Goal: Task Accomplishment & Management: Manage account settings

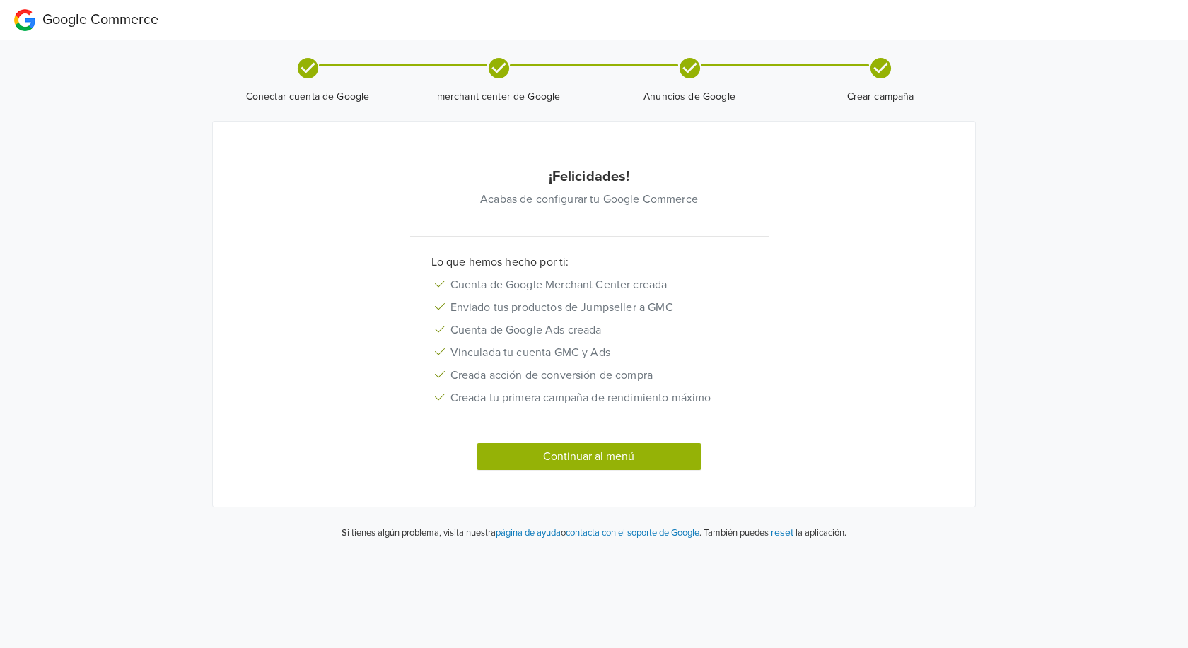
click at [515, 457] on button "Continuar al menú" at bounding box center [589, 456] width 225 height 27
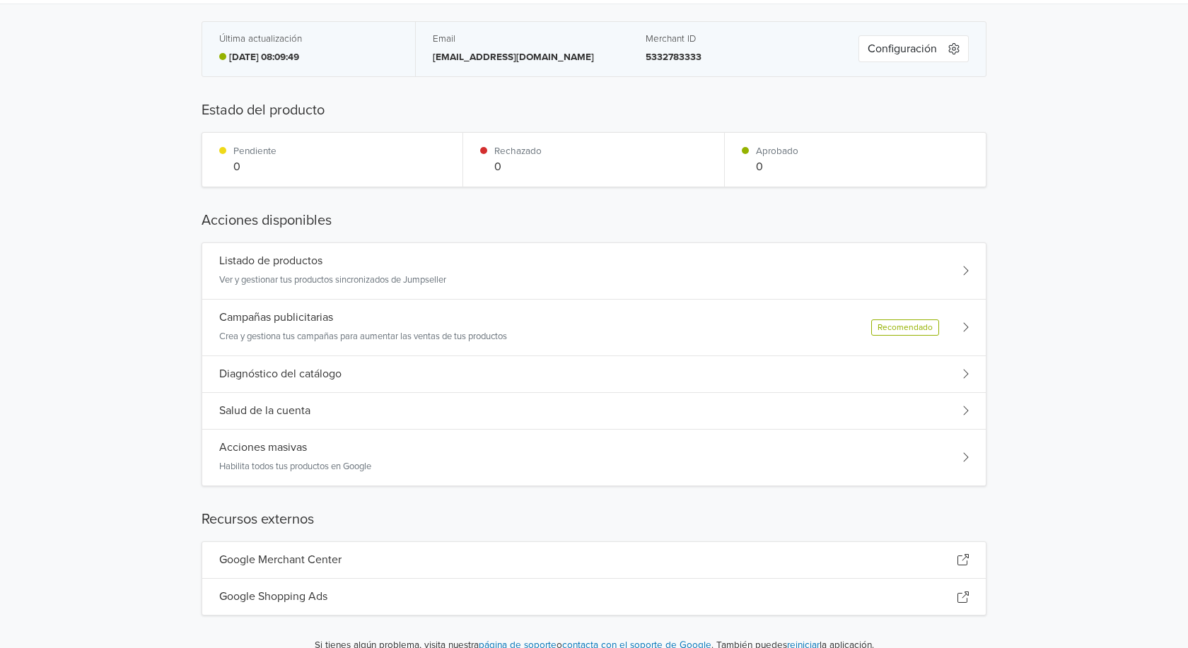
scroll to position [37, 0]
click at [923, 331] on div "Recomendado" at bounding box center [905, 327] width 68 height 16
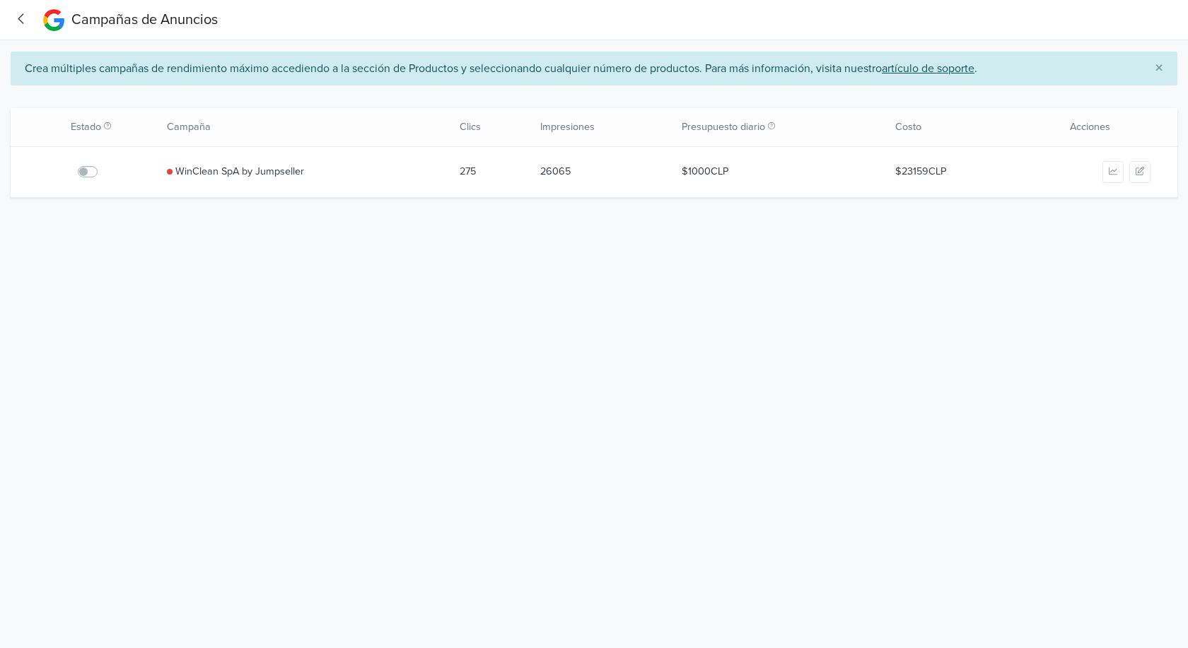
click at [103, 163] on label at bounding box center [103, 163] width 0 height 0
click at [0, 0] on input "checkbox" at bounding box center [0, 0] width 0 height 0
click at [24, 15] on icon "button" at bounding box center [21, 18] width 19 height 15
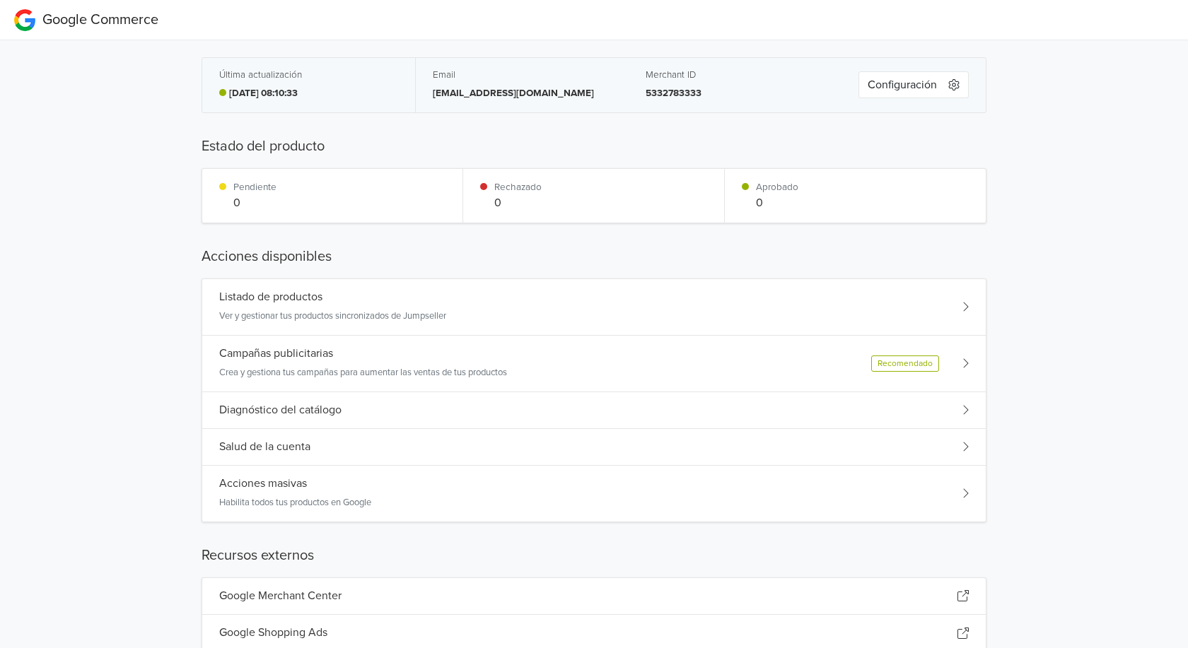
click at [316, 308] on div "Listado de productos Ver y gestionar tus productos sincronizados de Jumpseller" at bounding box center [332, 307] width 227 height 33
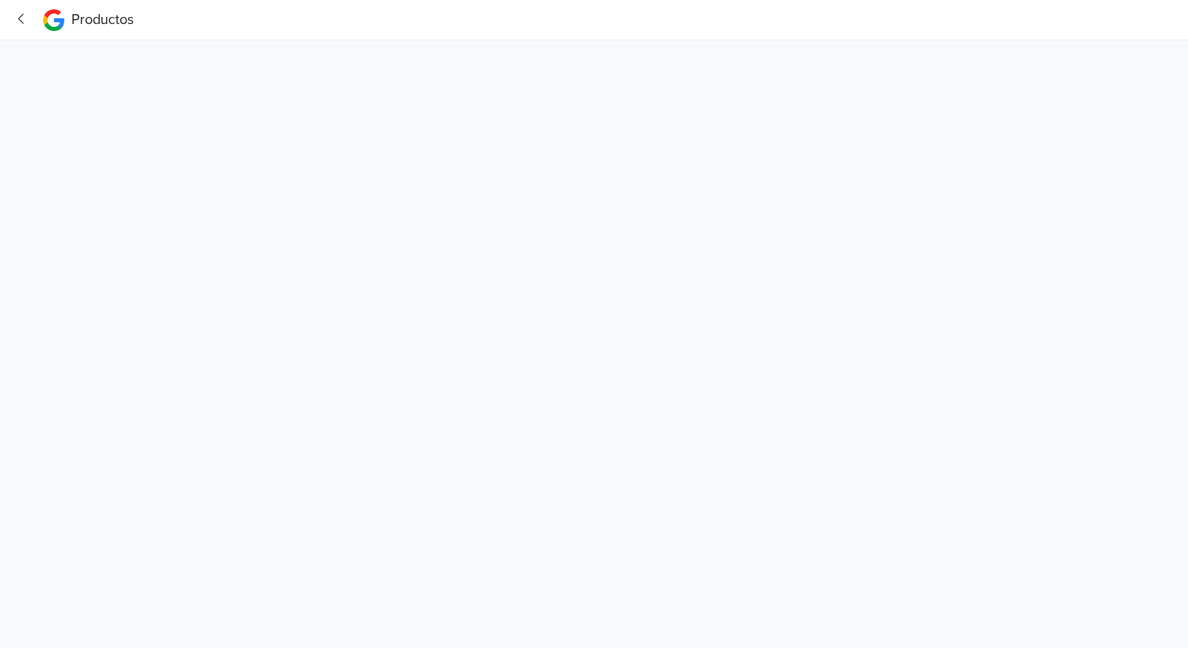
click at [18, 21] on icon "button" at bounding box center [21, 18] width 19 height 15
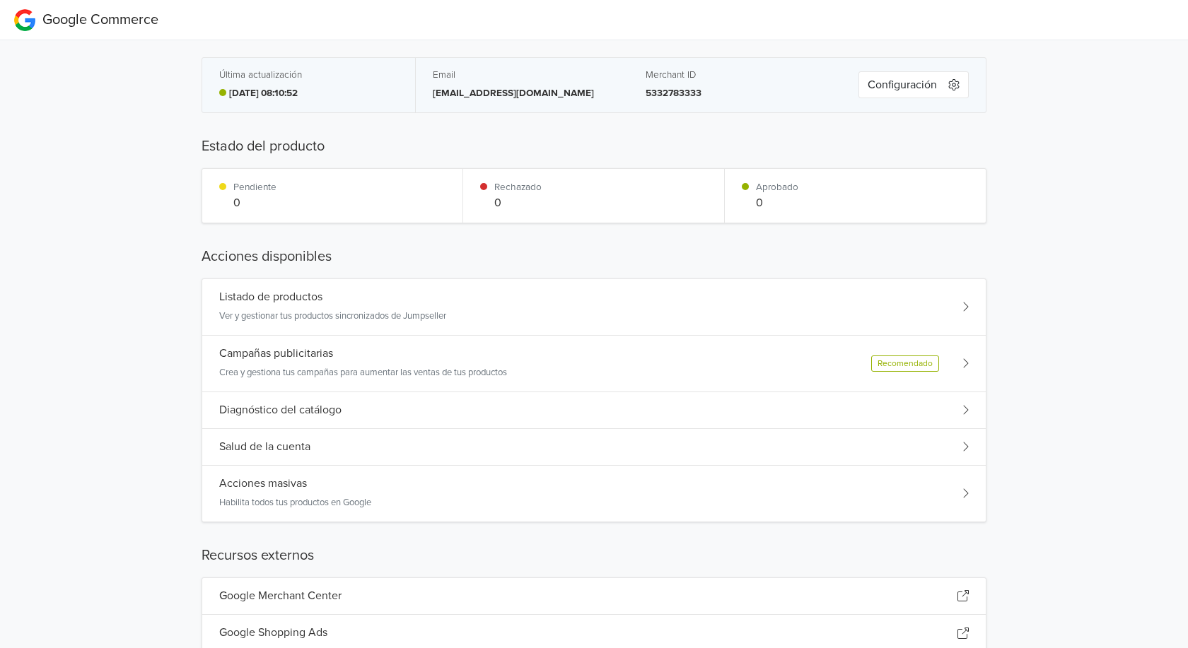
click at [424, 414] on div "Diagnóstico del catálogo" at bounding box center [593, 410] width 783 height 37
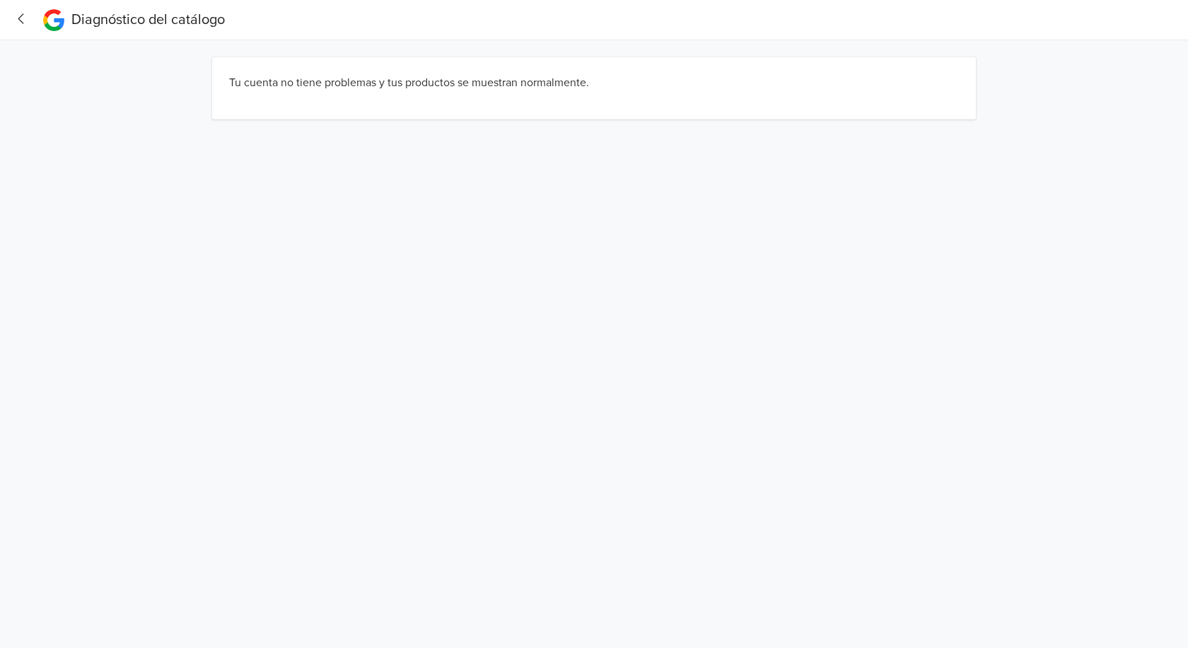
click at [17, 19] on icon "button" at bounding box center [21, 18] width 19 height 15
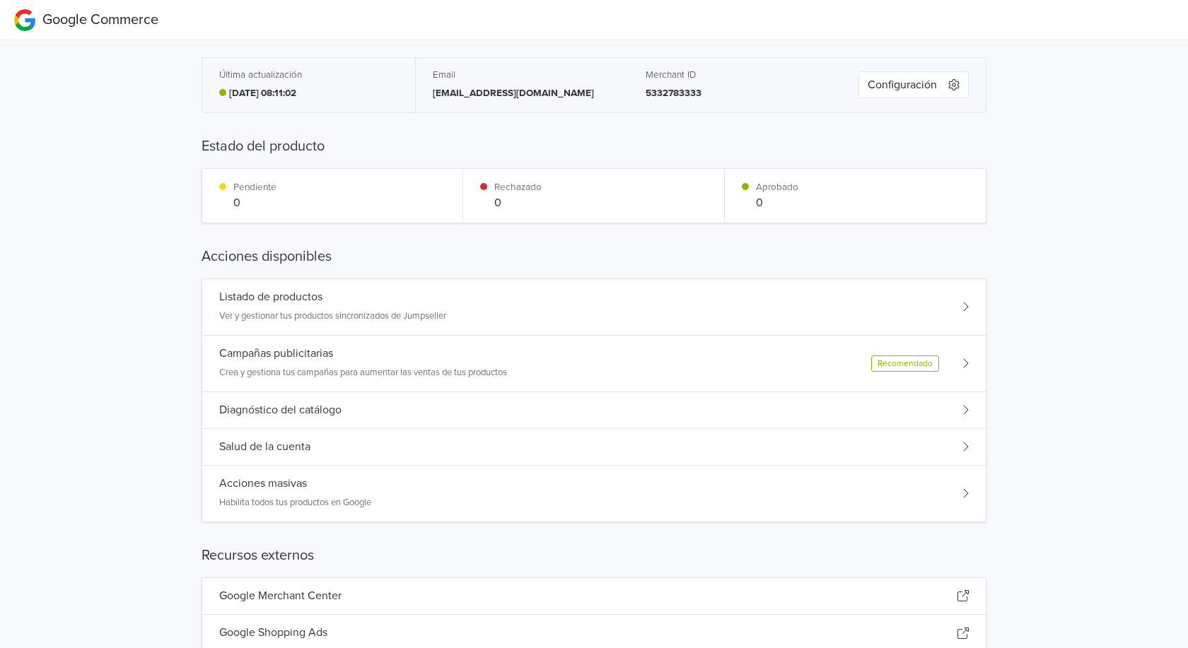
click at [308, 450] on h5 "Salud de la cuenta" at bounding box center [264, 446] width 91 height 13
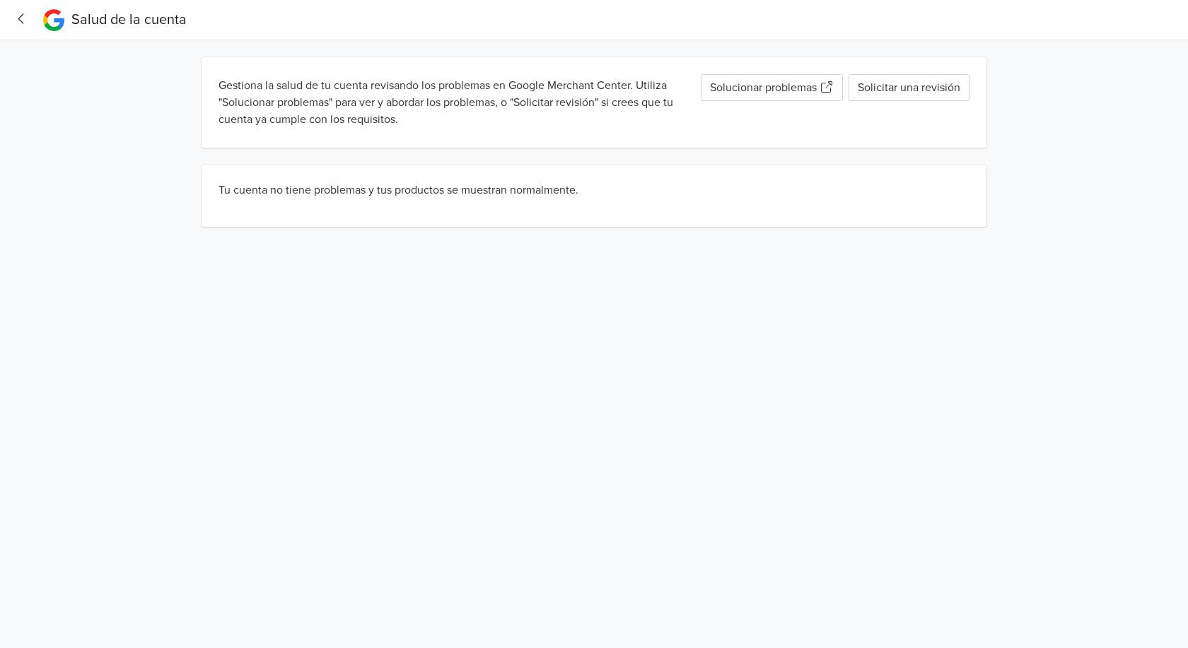
click at [794, 88] on link "Solucionar problemas" at bounding box center [772, 87] width 142 height 27
click at [889, 83] on button "Solicitar una revisión" at bounding box center [908, 87] width 121 height 27
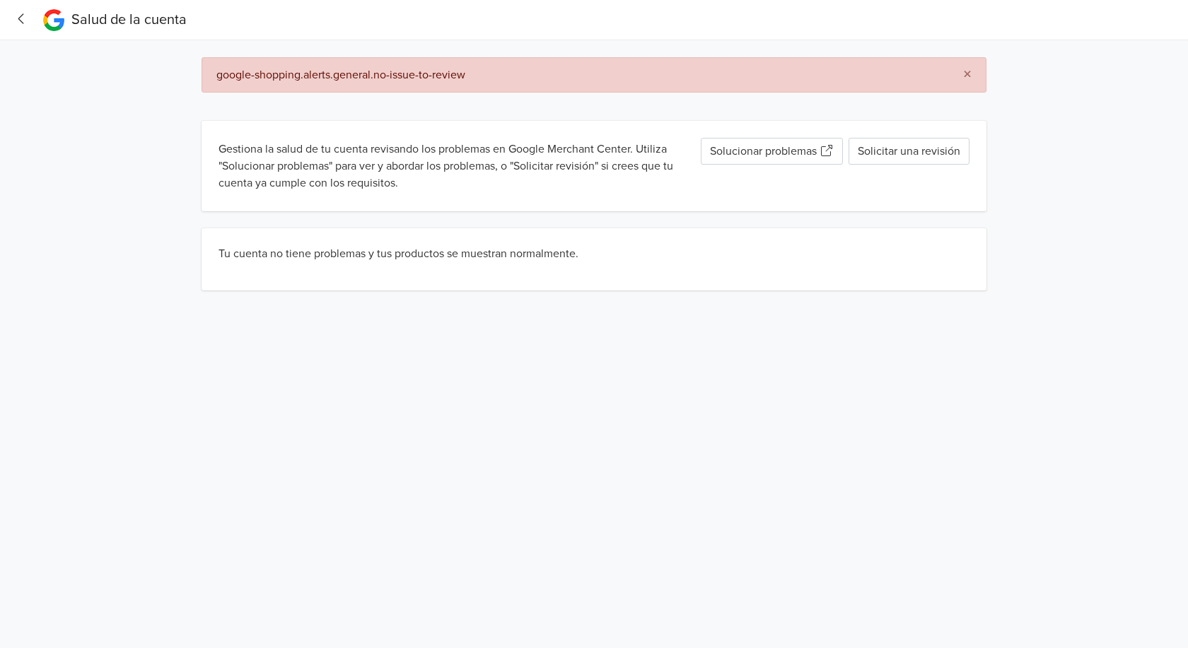
click at [21, 21] on icon "button" at bounding box center [21, 18] width 6 height 11
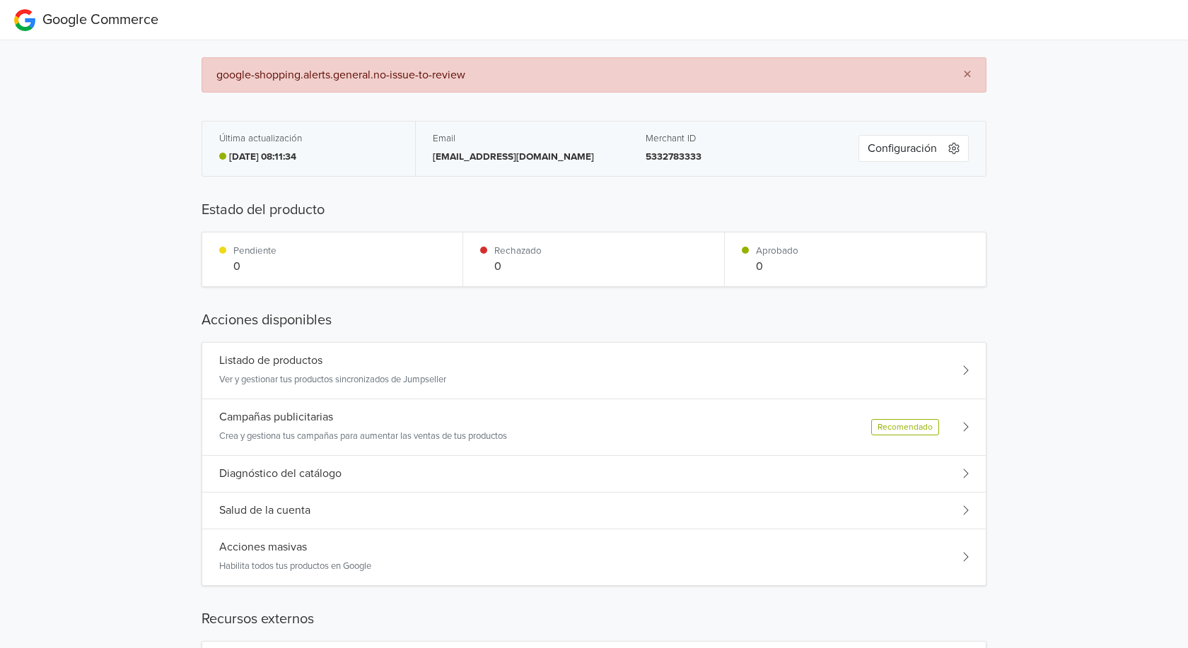
click at [349, 477] on div "Diagnóstico del catálogo" at bounding box center [593, 474] width 783 height 37
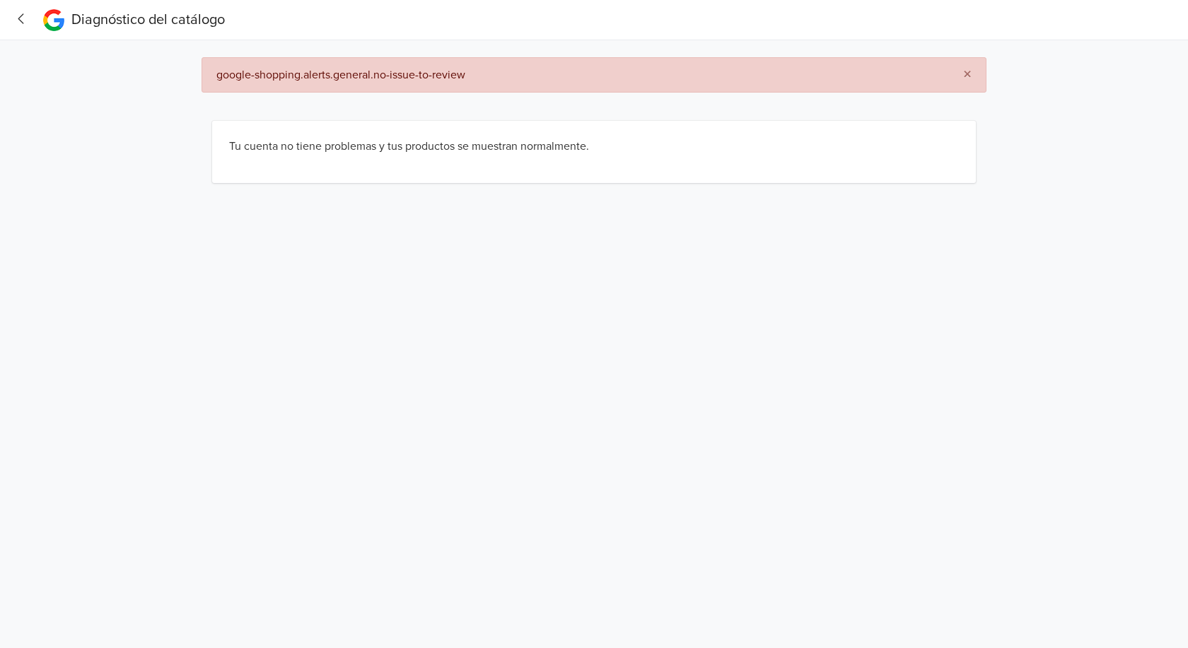
click at [21, 18] on icon "button" at bounding box center [21, 18] width 19 height 15
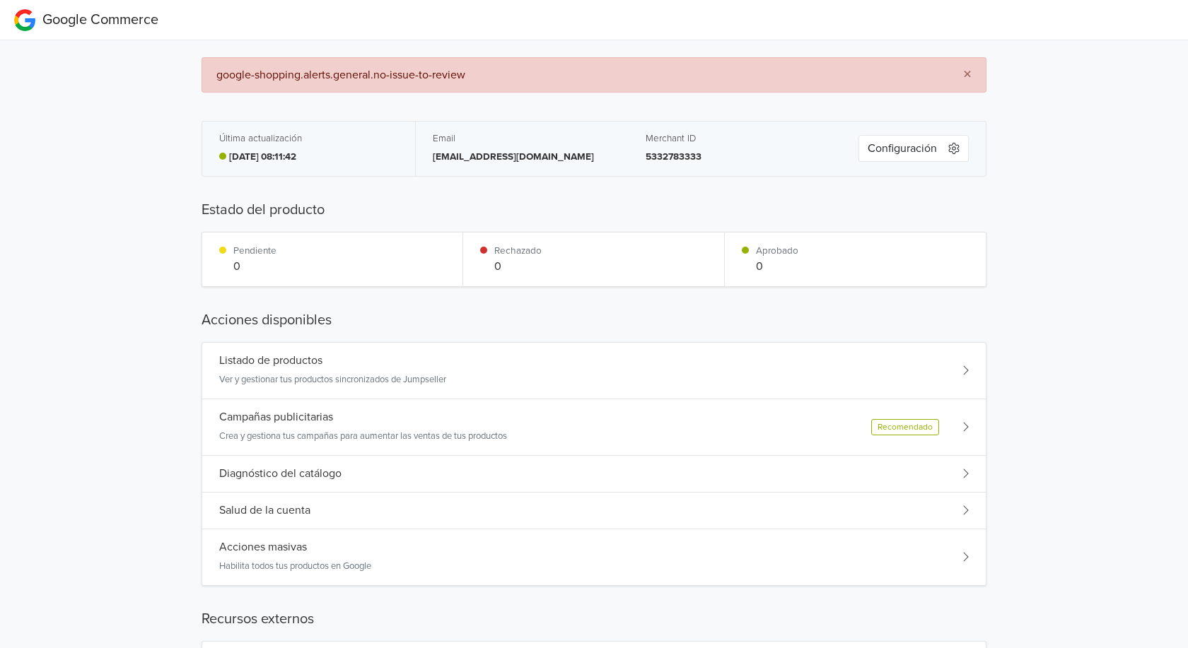
click at [298, 513] on h5 "Salud de la cuenta" at bounding box center [264, 510] width 91 height 13
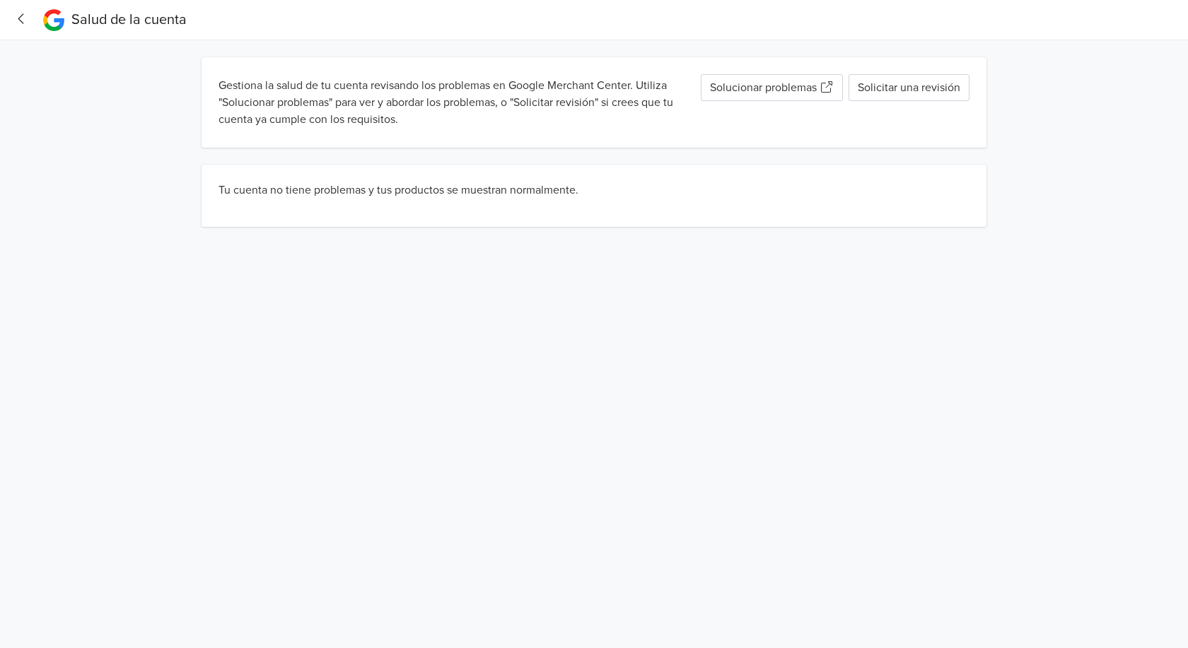
click at [23, 20] on icon "button" at bounding box center [21, 18] width 19 height 15
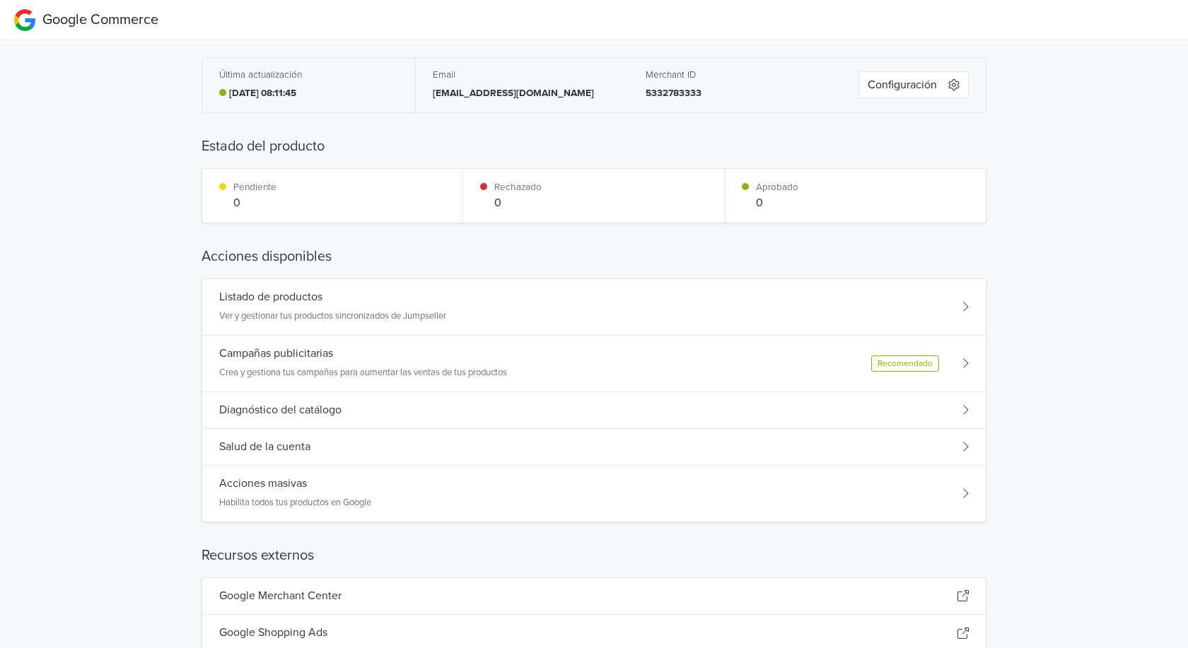
click at [278, 497] on p "Habilita todos tus productos en Google" at bounding box center [295, 503] width 152 height 14
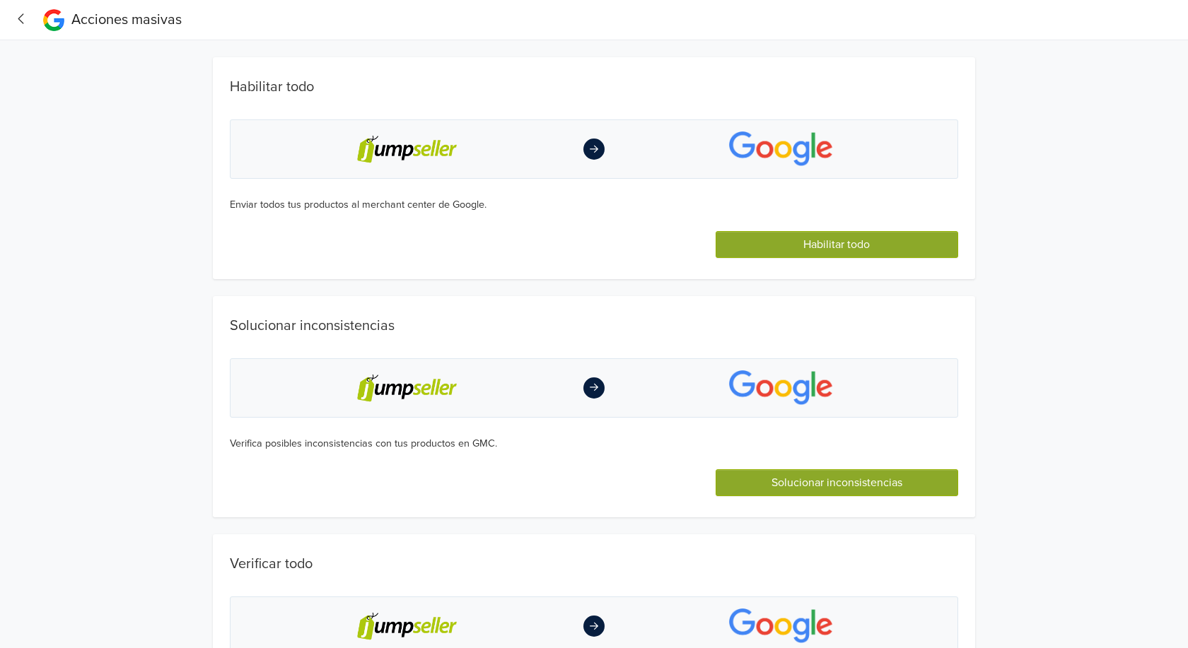
click at [858, 246] on button "Habilitar todo" at bounding box center [837, 244] width 243 height 27
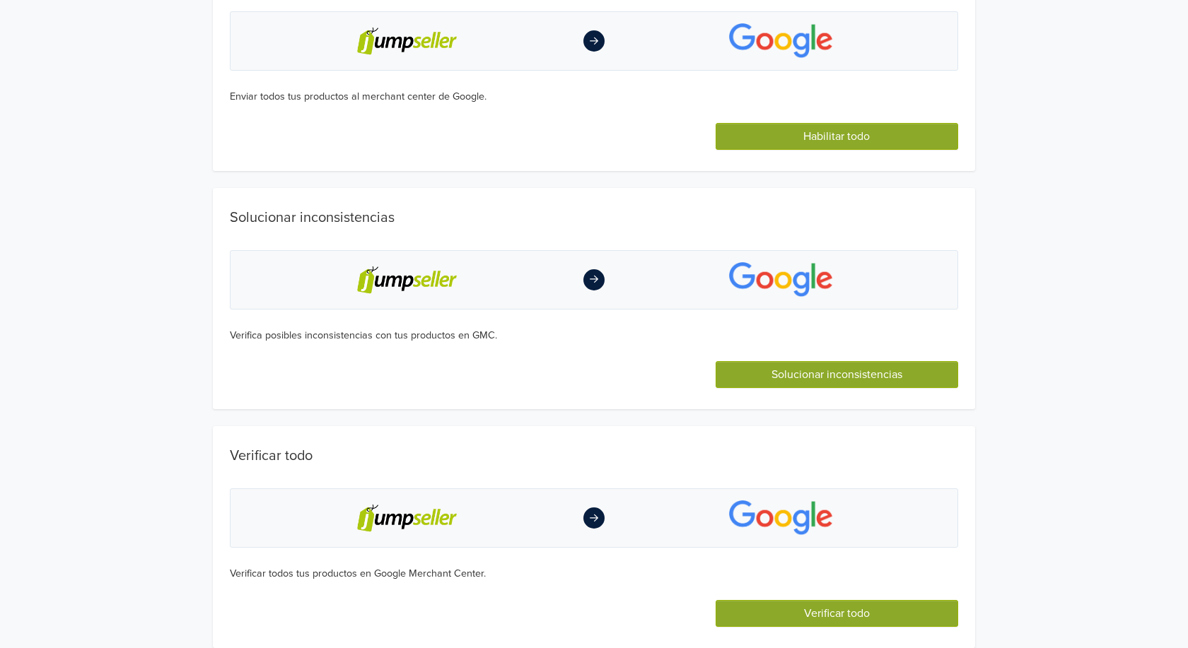
scroll to position [187, 0]
click at [884, 378] on button "Solucionar inconsistencias" at bounding box center [837, 374] width 243 height 27
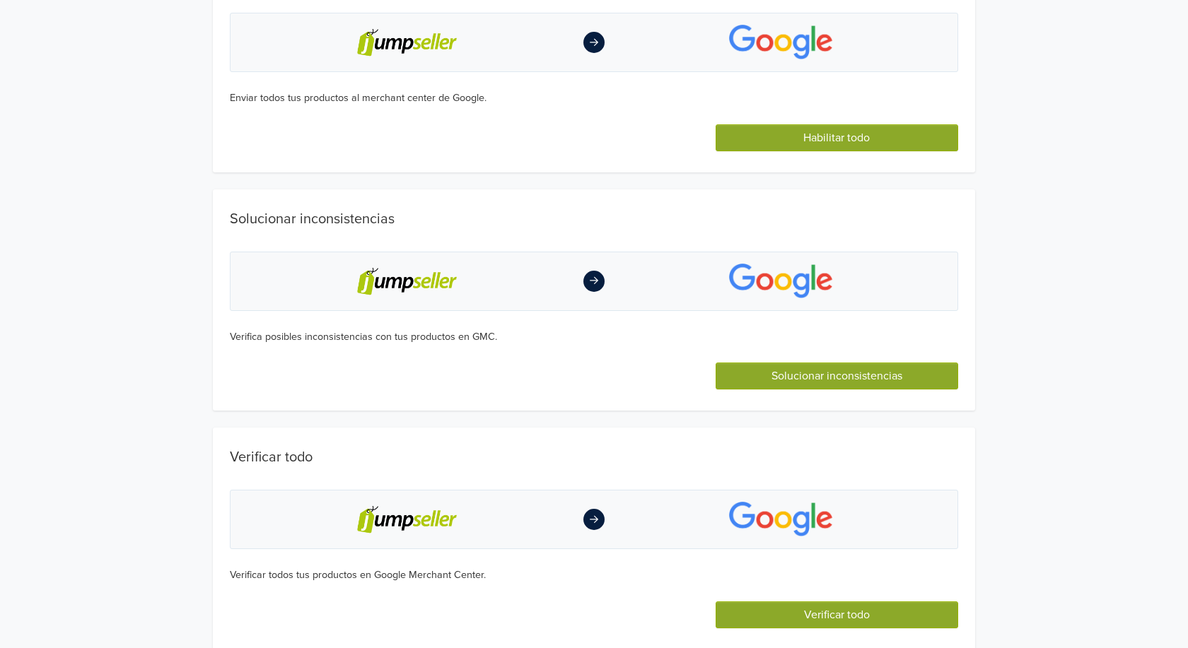
click at [865, 614] on button "Verificar todo" at bounding box center [837, 615] width 243 height 27
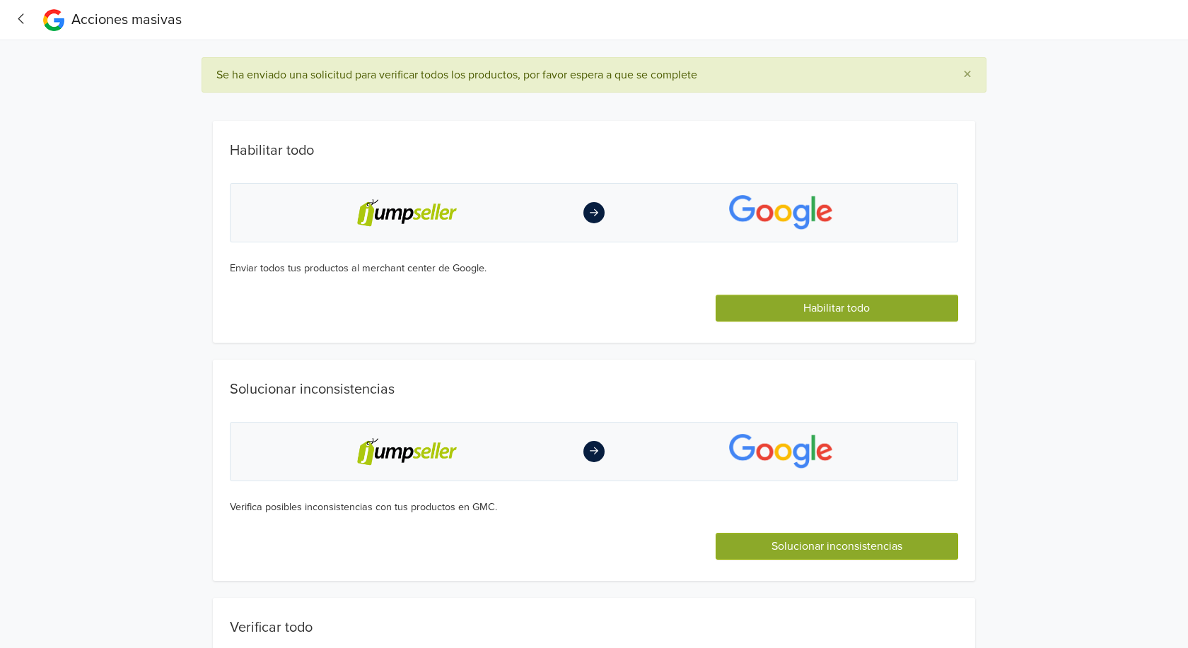
scroll to position [0, 0]
click at [21, 18] on icon "button" at bounding box center [21, 18] width 19 height 15
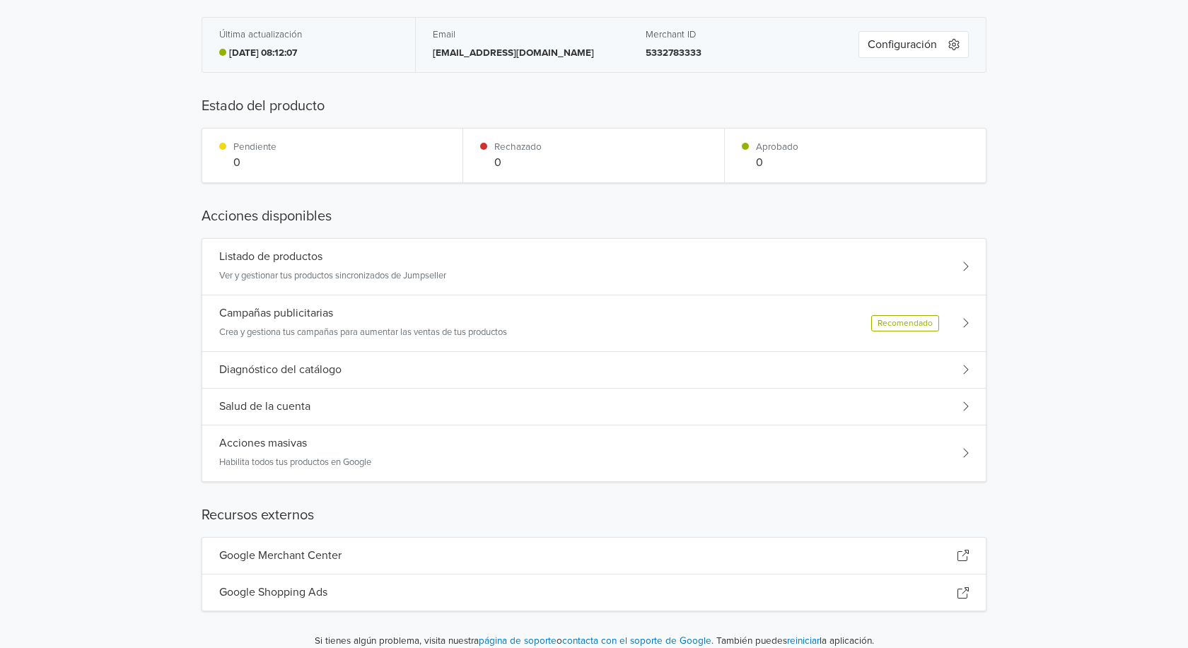
scroll to position [103, 0]
click at [320, 592] on h5 "Google Shopping Ads" at bounding box center [273, 593] width 108 height 13
click at [621, 556] on div "Google Merchant Center" at bounding box center [593, 557] width 783 height 37
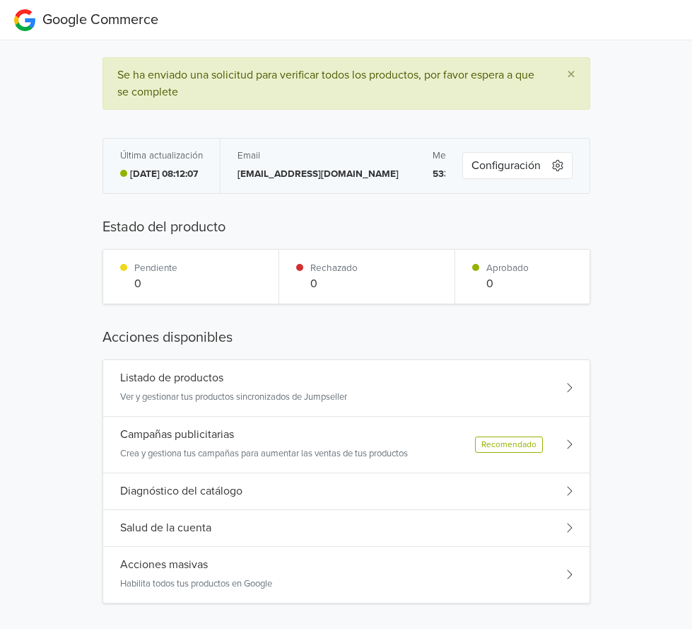
scroll to position [0, 0]
click at [560, 162] on icon "button" at bounding box center [557, 165] width 11 height 11
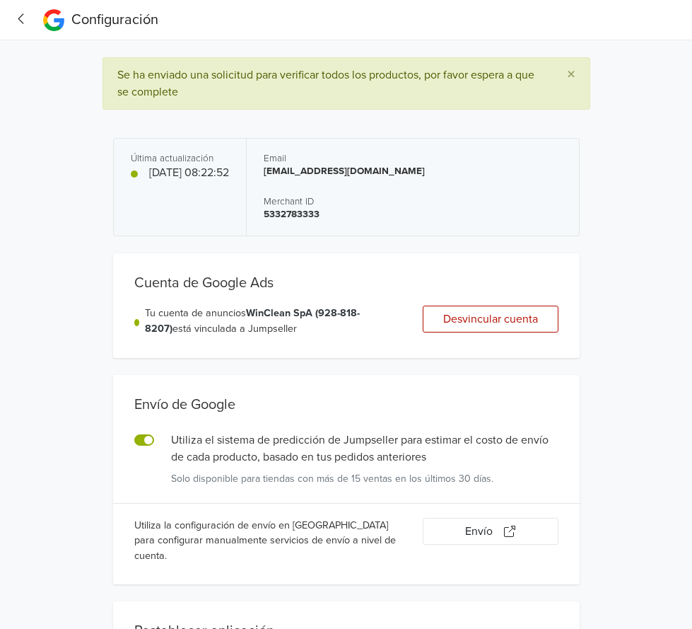
click at [22, 19] on icon "button" at bounding box center [21, 18] width 19 height 15
